Goal: Task Accomplishment & Management: Use online tool/utility

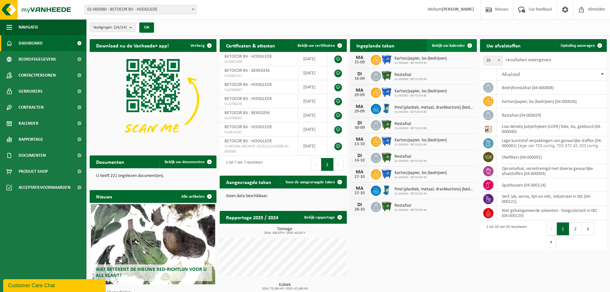
click at [468, 43] on span at bounding box center [469, 45] width 13 height 13
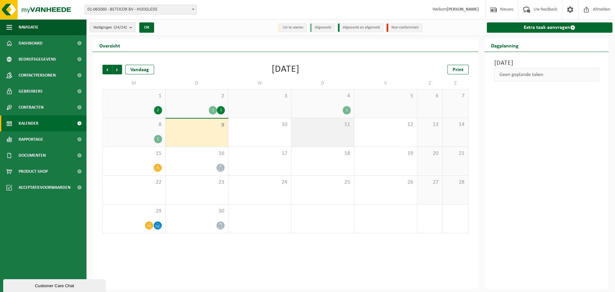
click at [326, 128] on div "11" at bounding box center [322, 132] width 63 height 28
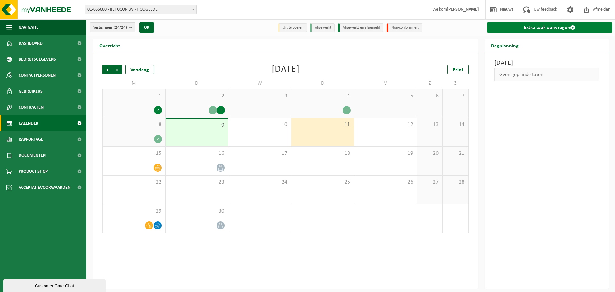
click at [559, 26] on link "Extra taak aanvragen" at bounding box center [550, 27] width 126 height 10
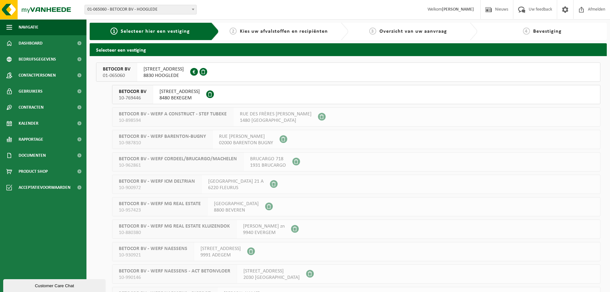
click at [179, 78] on span "8830 HOOGLEDE" at bounding box center [163, 75] width 40 height 6
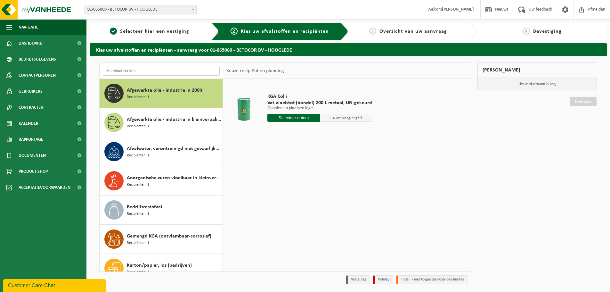
click at [175, 68] on input "text" at bounding box center [161, 71] width 117 height 10
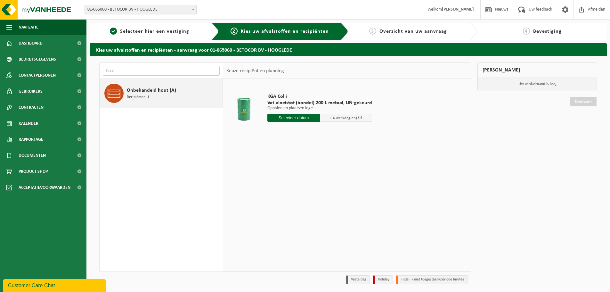
type input "hout"
click at [160, 92] on span "Onbehandeld hout (A)" at bounding box center [151, 90] width 49 height 8
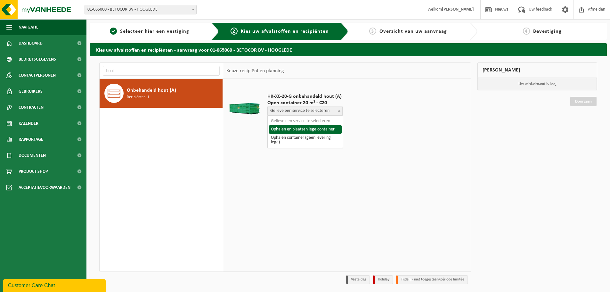
click at [314, 113] on span "Gelieve een service te selecteren" at bounding box center [305, 110] width 75 height 9
select select "P2PL-VEL-072646_HK-XC-20-GN-00_04-000200_46"
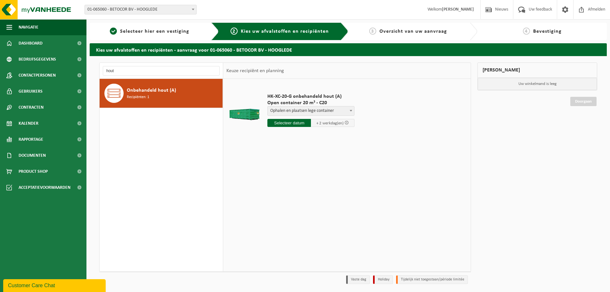
click at [296, 122] on input "text" at bounding box center [289, 123] width 44 height 8
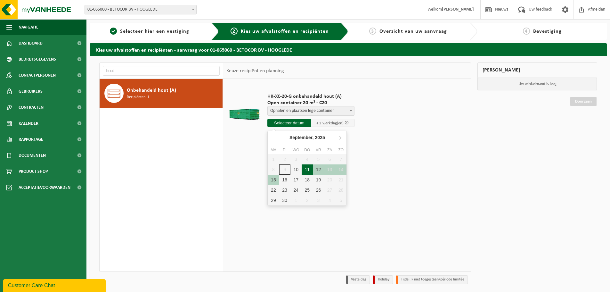
click at [307, 169] on div "11" at bounding box center [307, 169] width 11 height 10
type input "Van 2025-09-11"
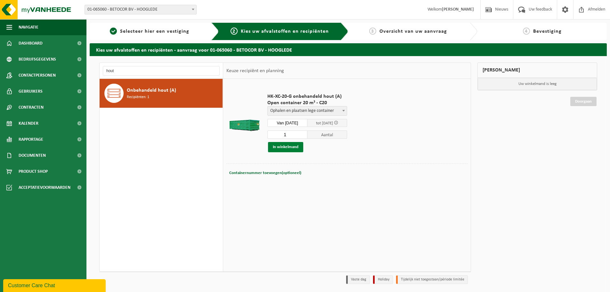
click at [279, 143] on button "In winkelmand" at bounding box center [285, 147] width 35 height 10
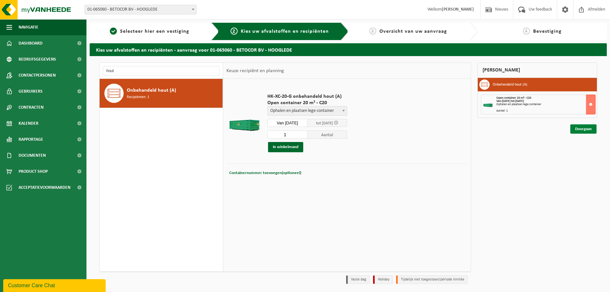
click at [589, 128] on link "Doorgaan" at bounding box center [583, 128] width 26 height 9
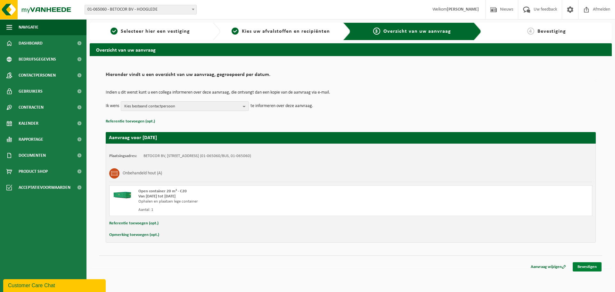
click at [586, 265] on link "Bevestigen" at bounding box center [586, 266] width 29 height 9
